Goal: Task Accomplishment & Management: Manage account settings

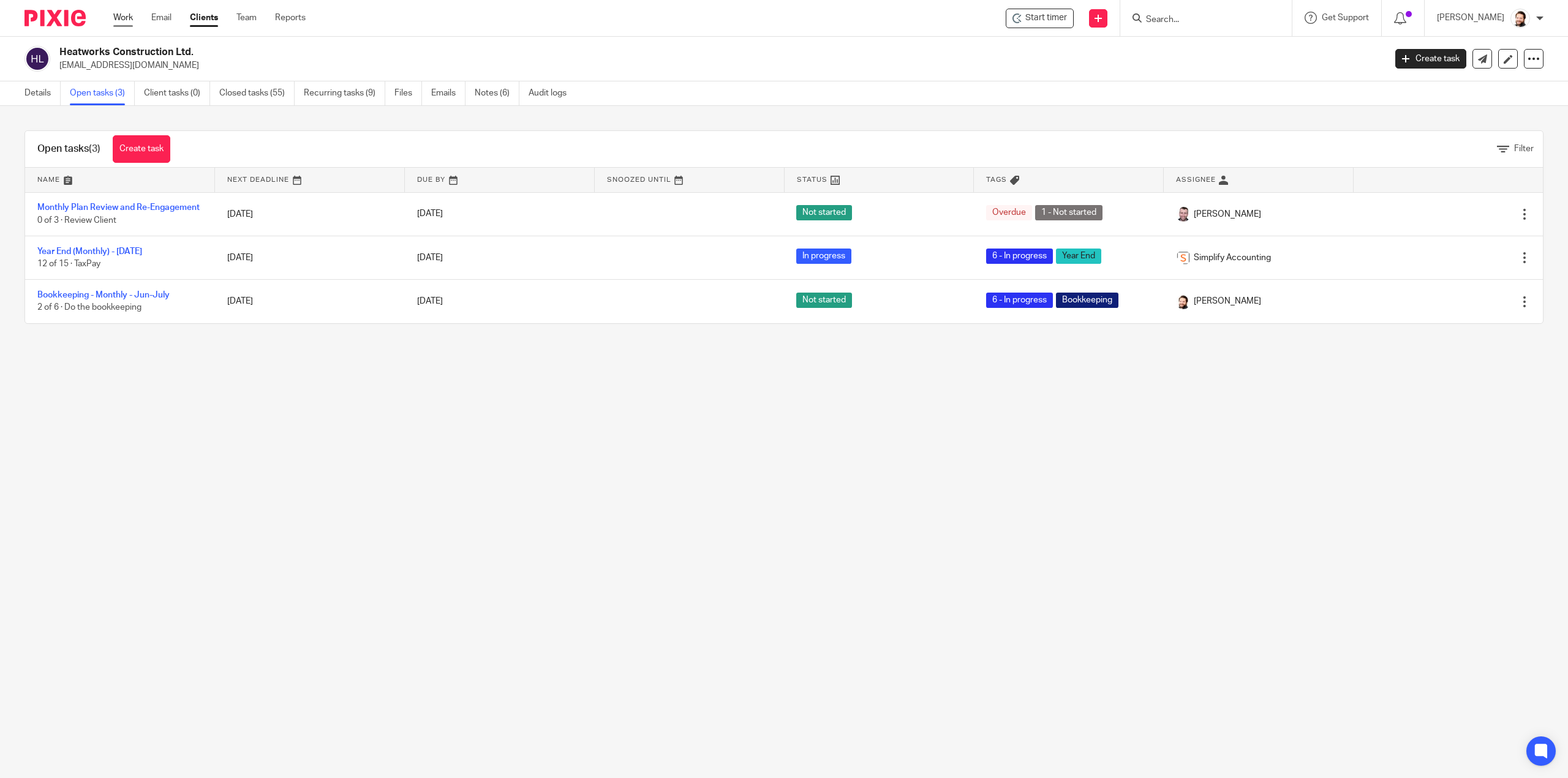
click at [122, 24] on link "Work" at bounding box center [123, 17] width 20 height 12
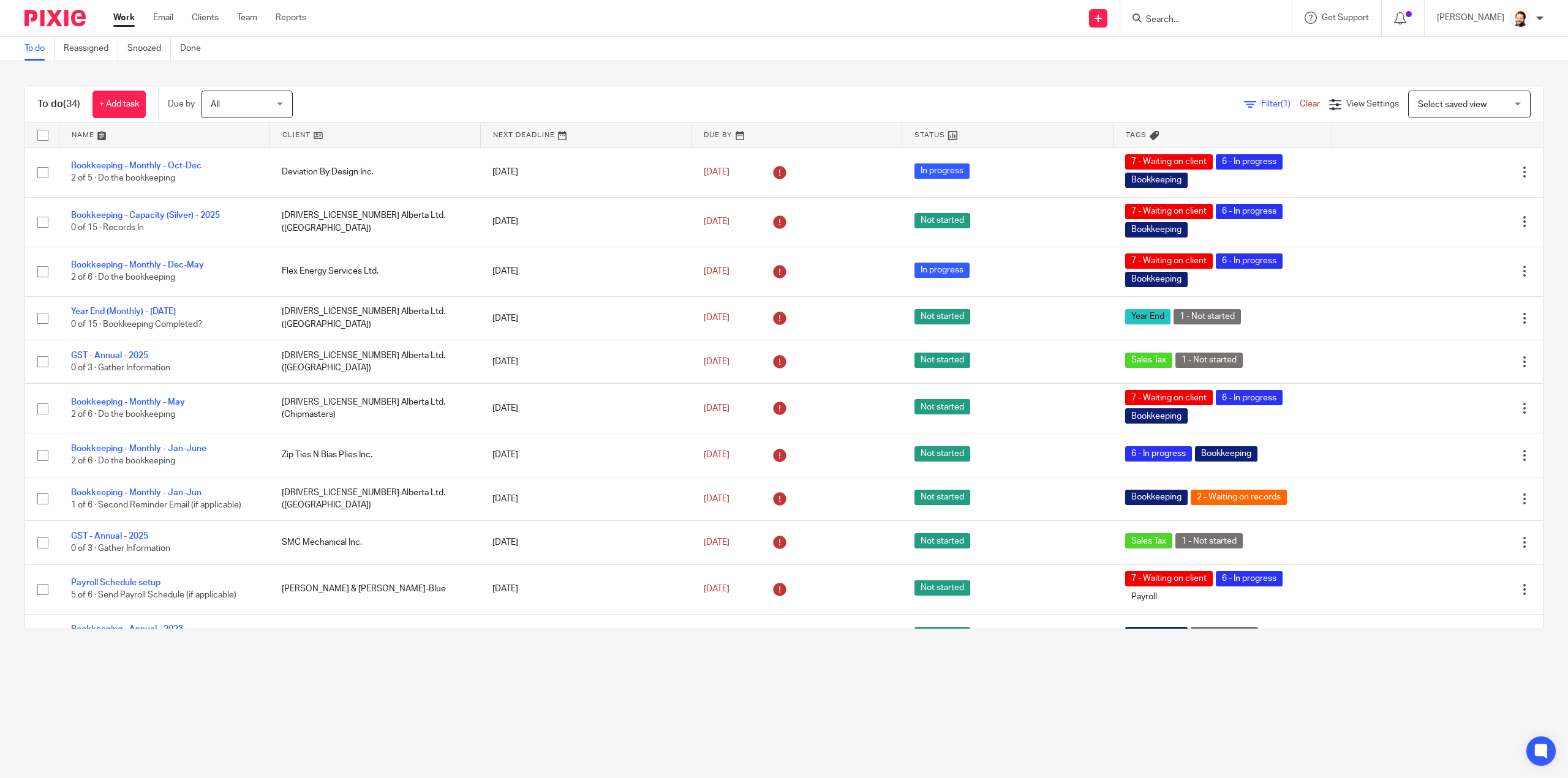
click at [1255, 95] on div "Filter (1) Clear View Settings View Settings (1) Filters Clear Save Manage save…" at bounding box center [928, 104] width 1229 height 28
click at [1261, 104] on span "Filter (1)" at bounding box center [1280, 104] width 38 height 9
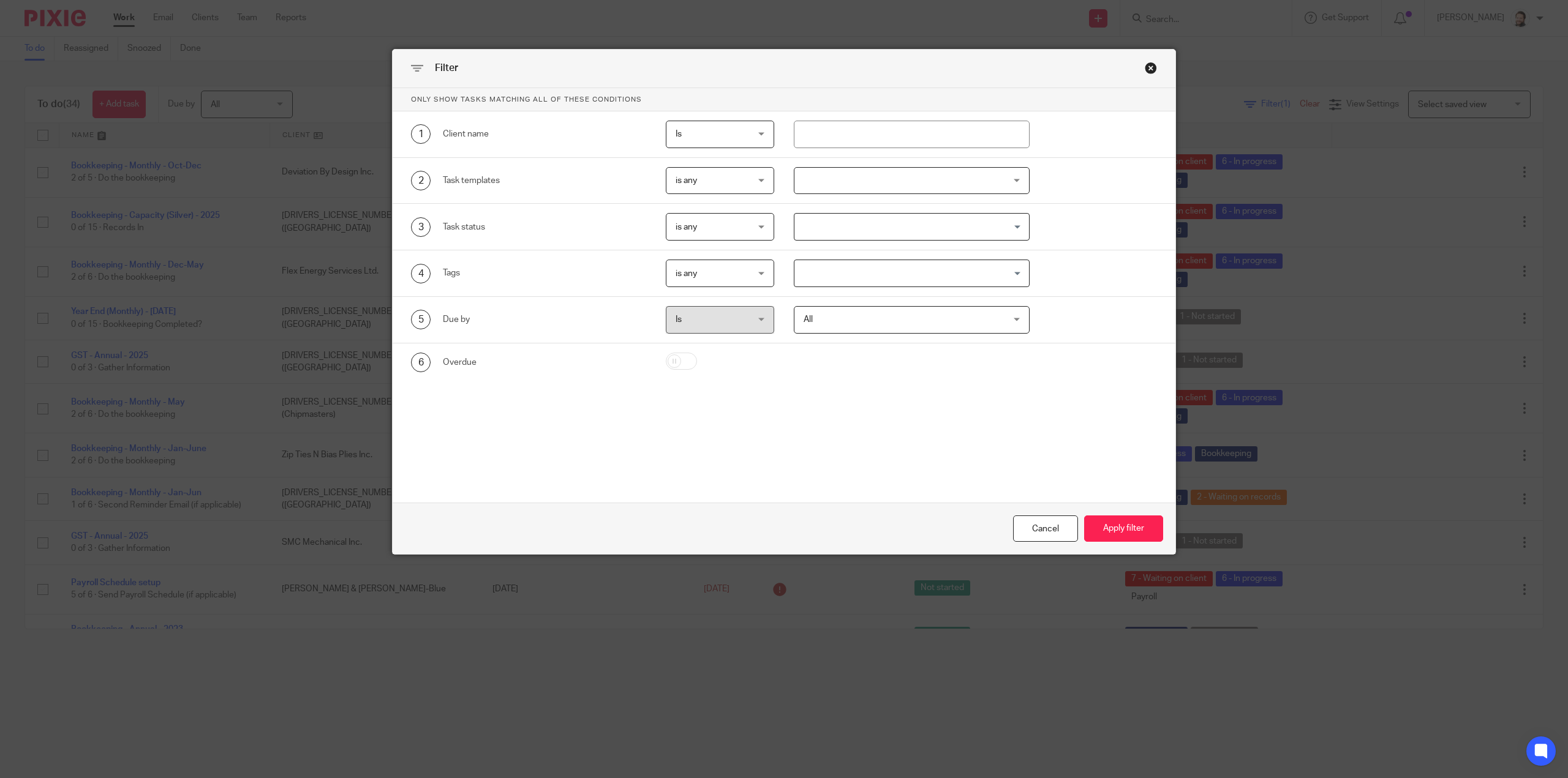
click at [817, 177] on div at bounding box center [912, 181] width 236 height 28
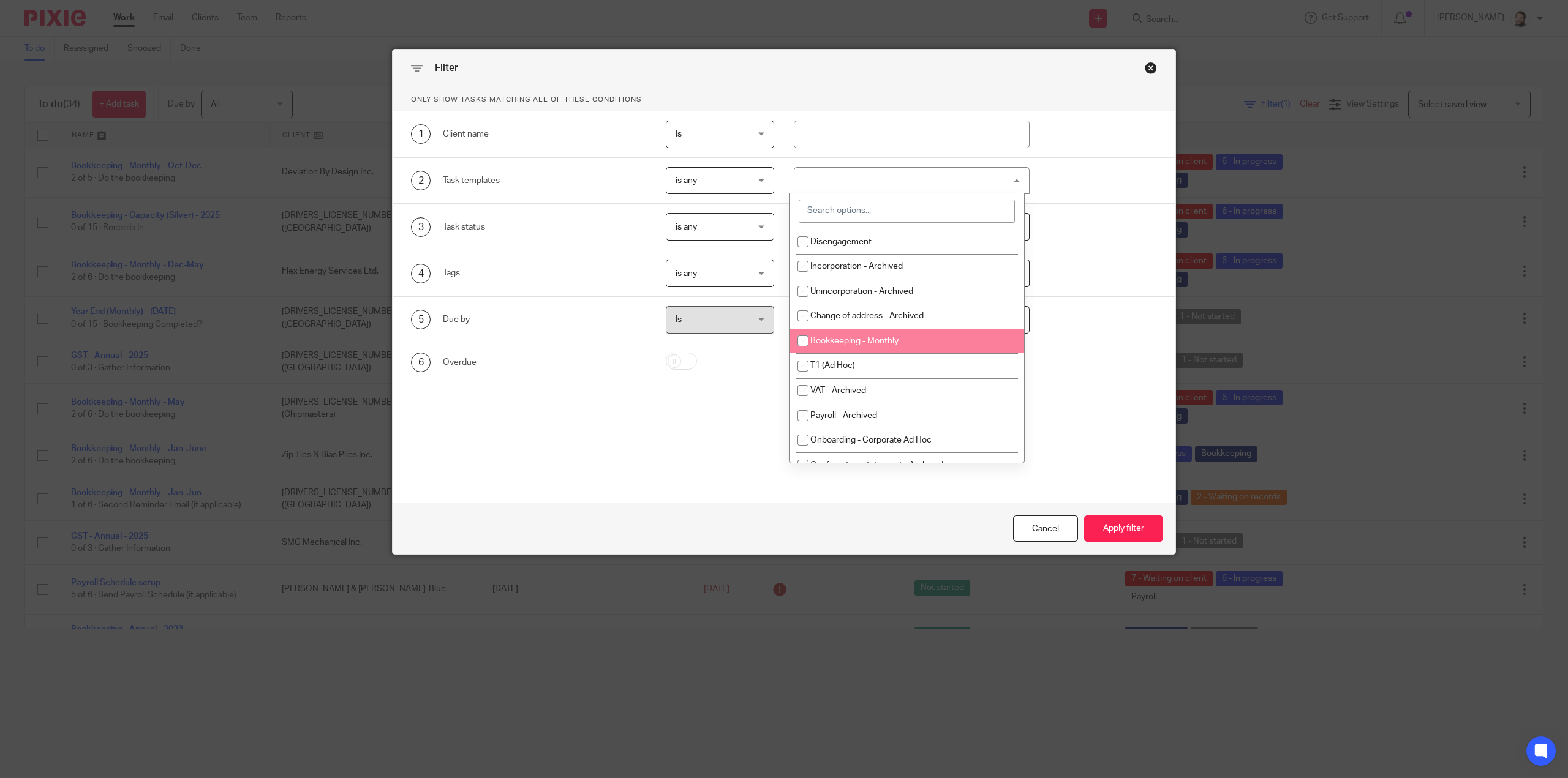
click at [872, 349] on li "Bookkeeping - Monthly" at bounding box center [907, 341] width 234 height 25
checkbox input "true"
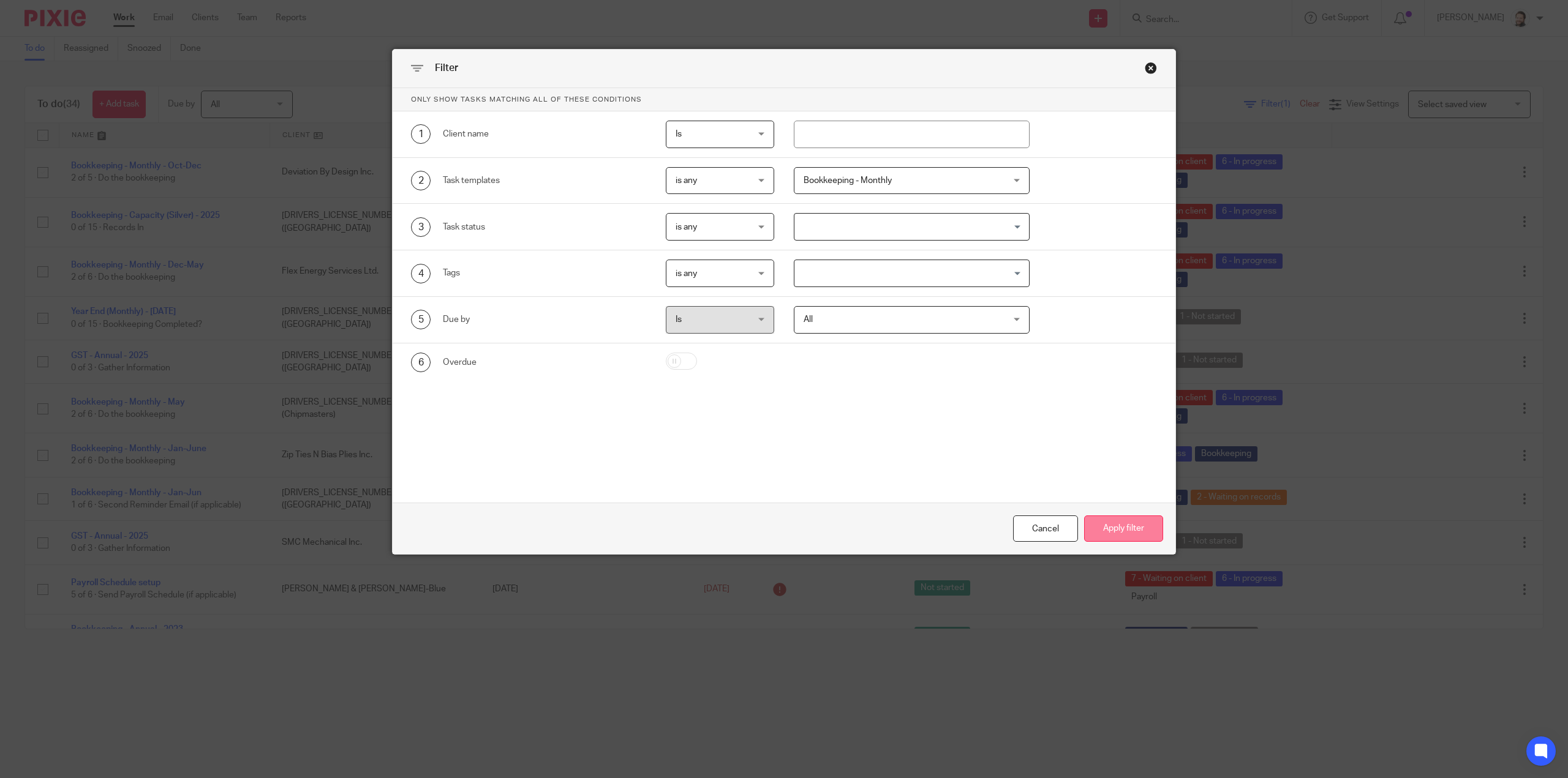
click at [1097, 526] on button "Apply filter" at bounding box center [1123, 529] width 79 height 26
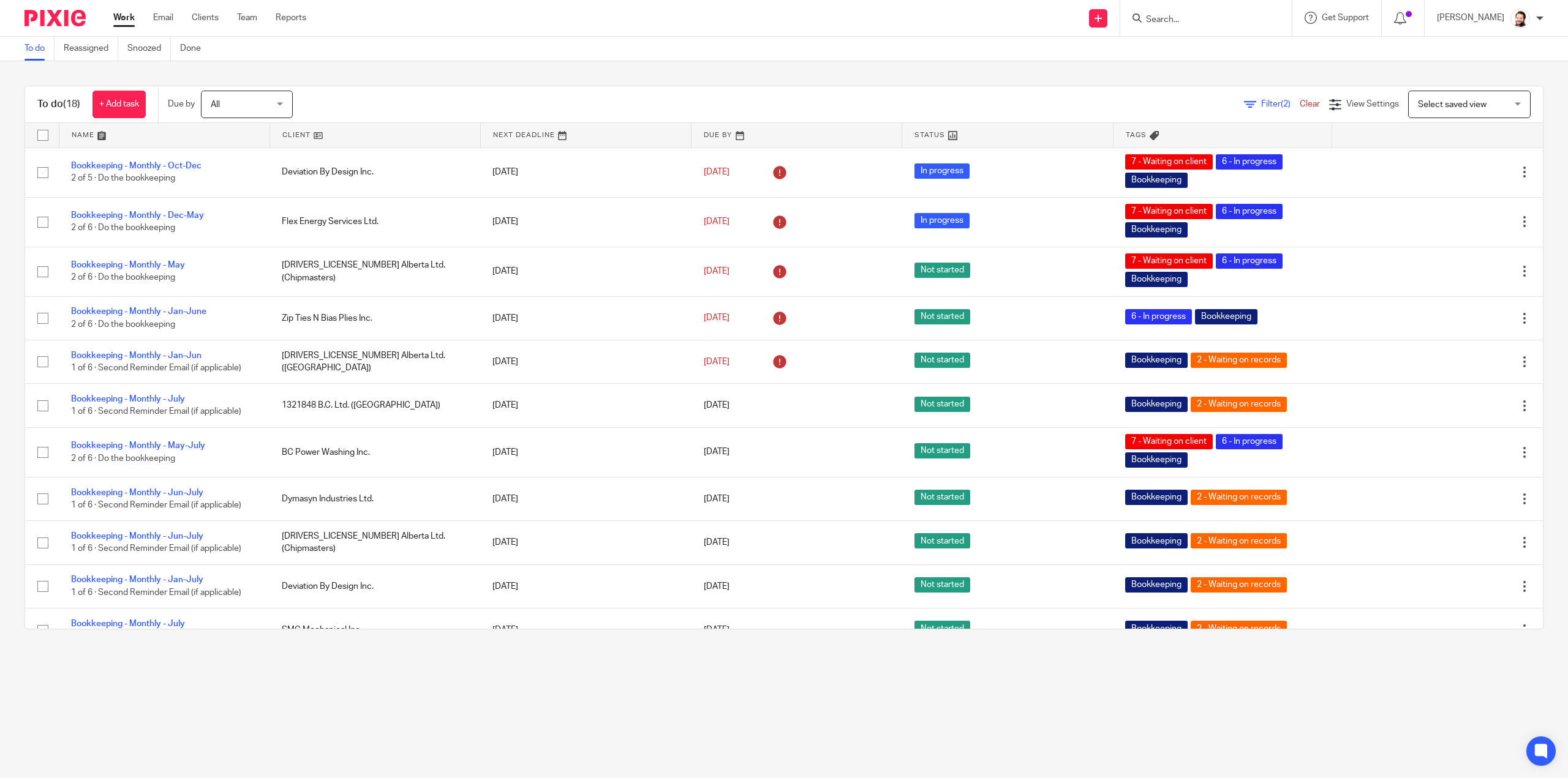
click at [1175, 26] on div at bounding box center [1206, 18] width 172 height 36
click at [1176, 24] on input "Search" at bounding box center [1199, 20] width 110 height 11
type input "ANA"
click at [1207, 64] on link at bounding box center [1246, 57] width 207 height 38
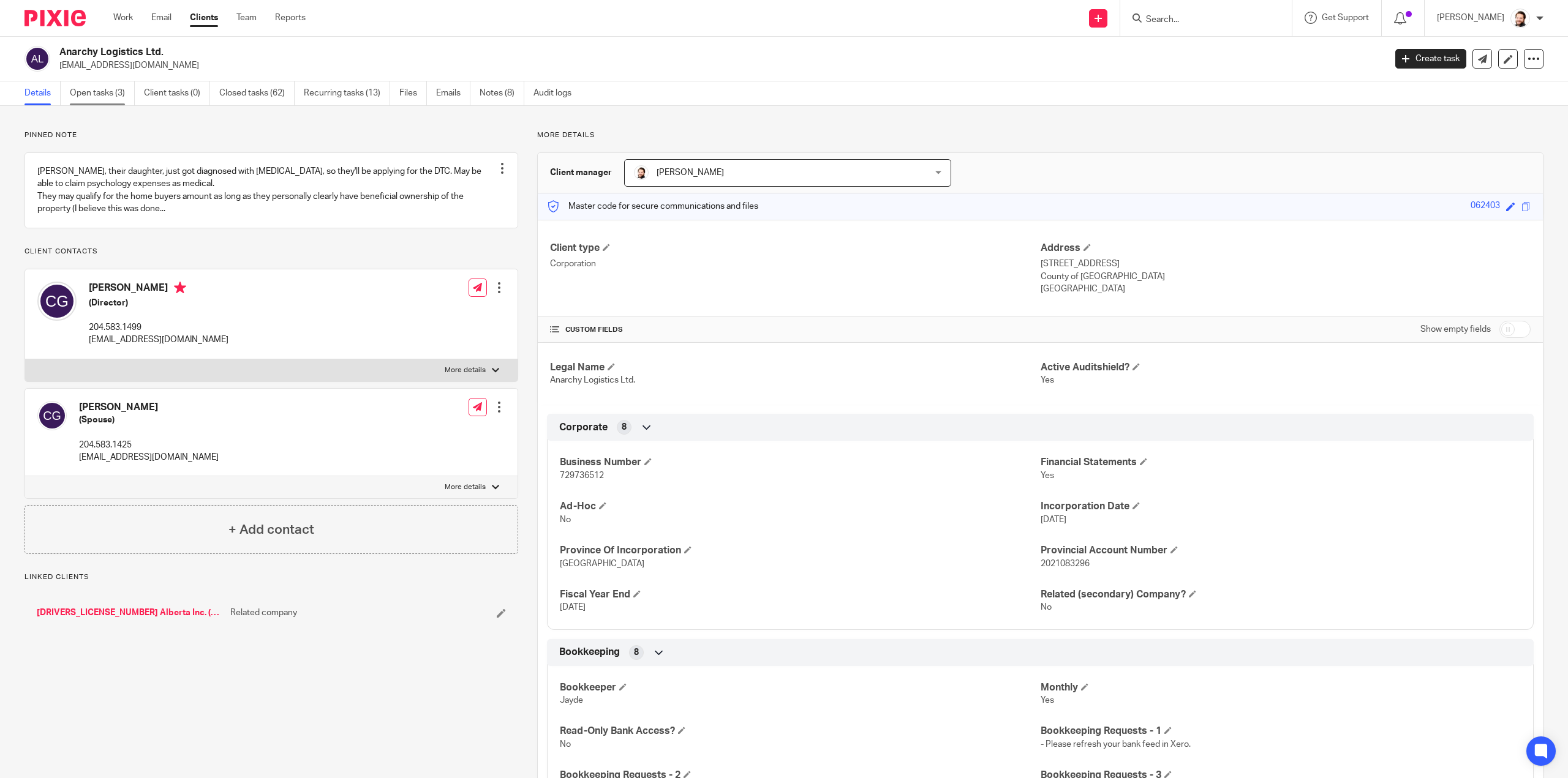
click at [117, 99] on link "Open tasks (3)" at bounding box center [103, 93] width 65 height 24
